Goal: Check status: Check status

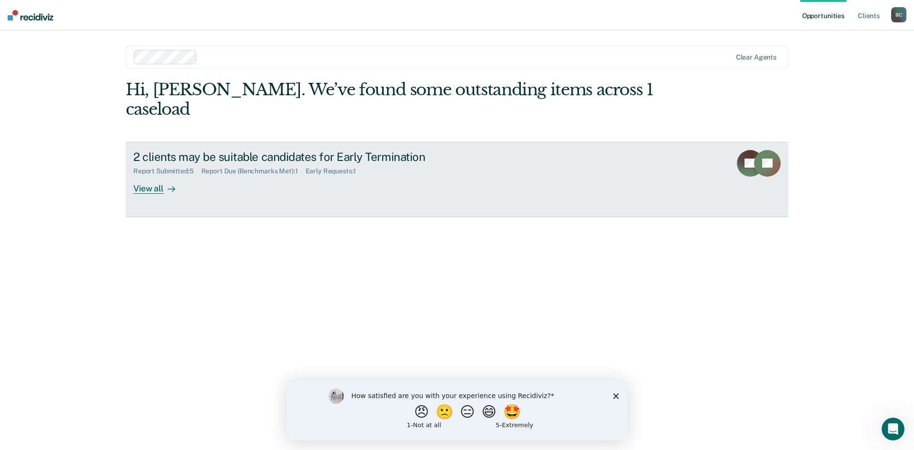
click at [140, 175] on div "View all" at bounding box center [159, 184] width 53 height 19
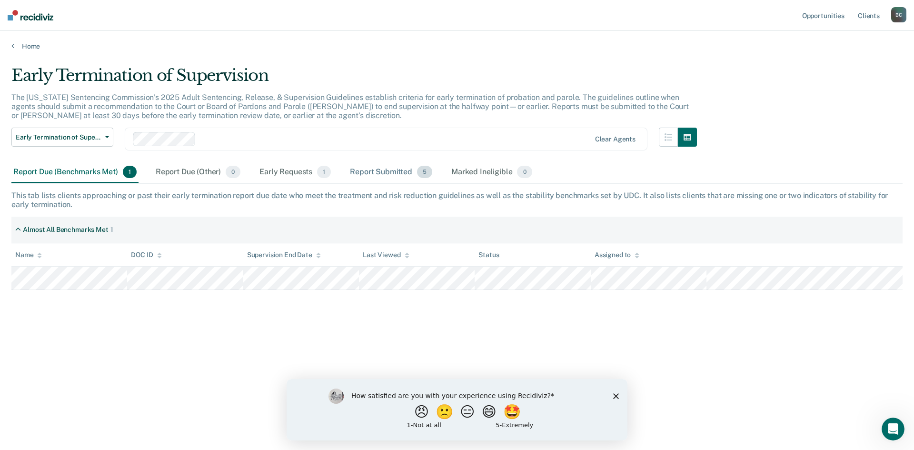
click at [399, 172] on div "Report Submitted 5" at bounding box center [391, 172] width 86 height 21
